Goal: Find specific page/section: Find specific page/section

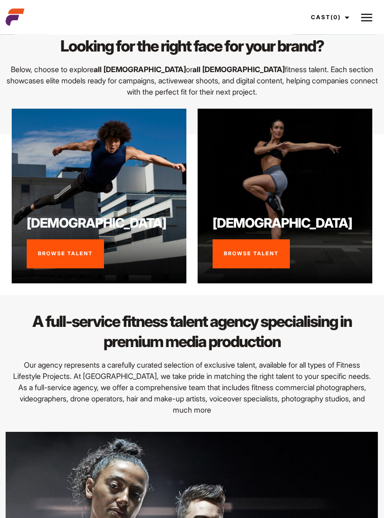
scroll to position [392, 0]
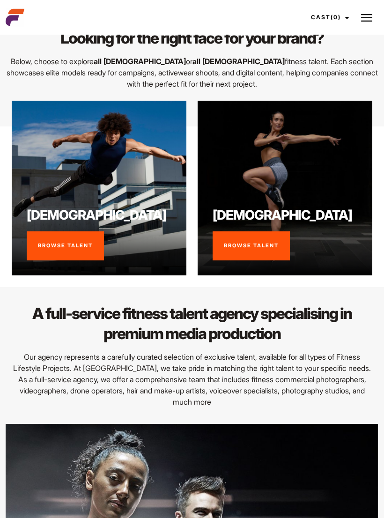
click at [68, 249] on link "Browse Talent" at bounding box center [65, 246] width 77 height 29
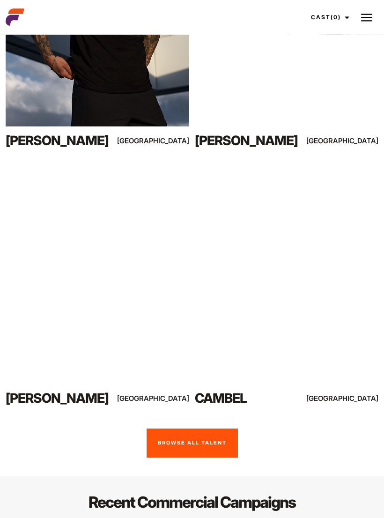
scroll to position [1540, 0]
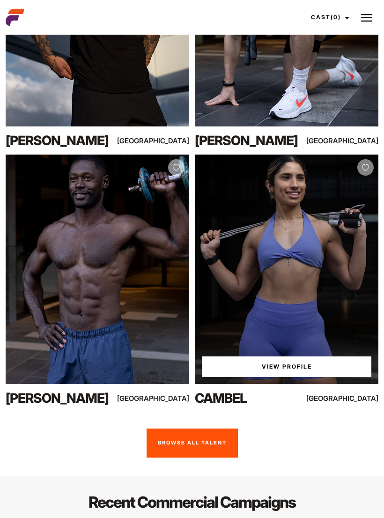
click at [357, 397] on div "[GEOGRAPHIC_DATA]" at bounding box center [350, 399] width 55 height 12
click at [313, 420] on div "Browse our featured talent View Profile Jack C Brisbane View Profile Neil O Mel…" at bounding box center [192, 185] width 384 height 634
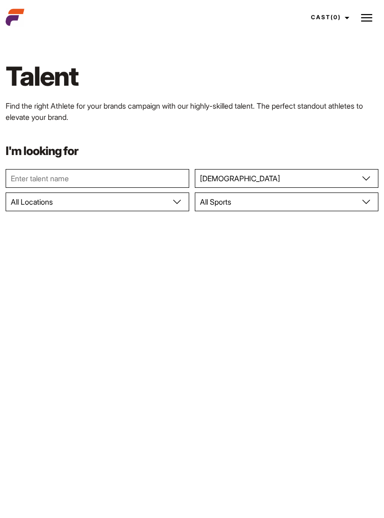
click at [45, 173] on input "text" at bounding box center [98, 178] width 184 height 19
type input "Boxing"
click at [257, 301] on div "Your browser does not support the video tag. View Profile" at bounding box center [287, 386] width 184 height 230
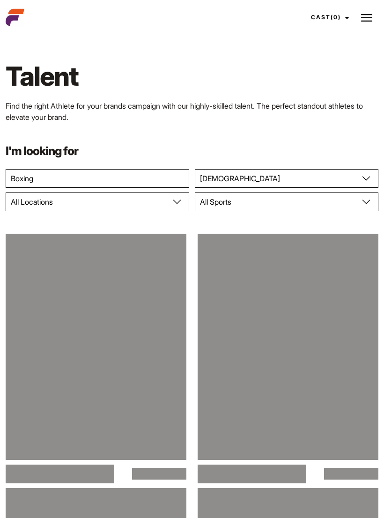
click at [106, 180] on input "Boxing" at bounding box center [98, 178] width 184 height 19
click at [149, 144] on div "Talent Find the right Athlete for your brands campaign with our highly-skilled …" at bounding box center [192, 91] width 384 height 108
click at [42, 1] on header "Talent Apply Services Work Campaigns Creators Contact Us Cast (0) Casted Talent…" at bounding box center [192, 17] width 384 height 35
